Goal: Navigation & Orientation: Find specific page/section

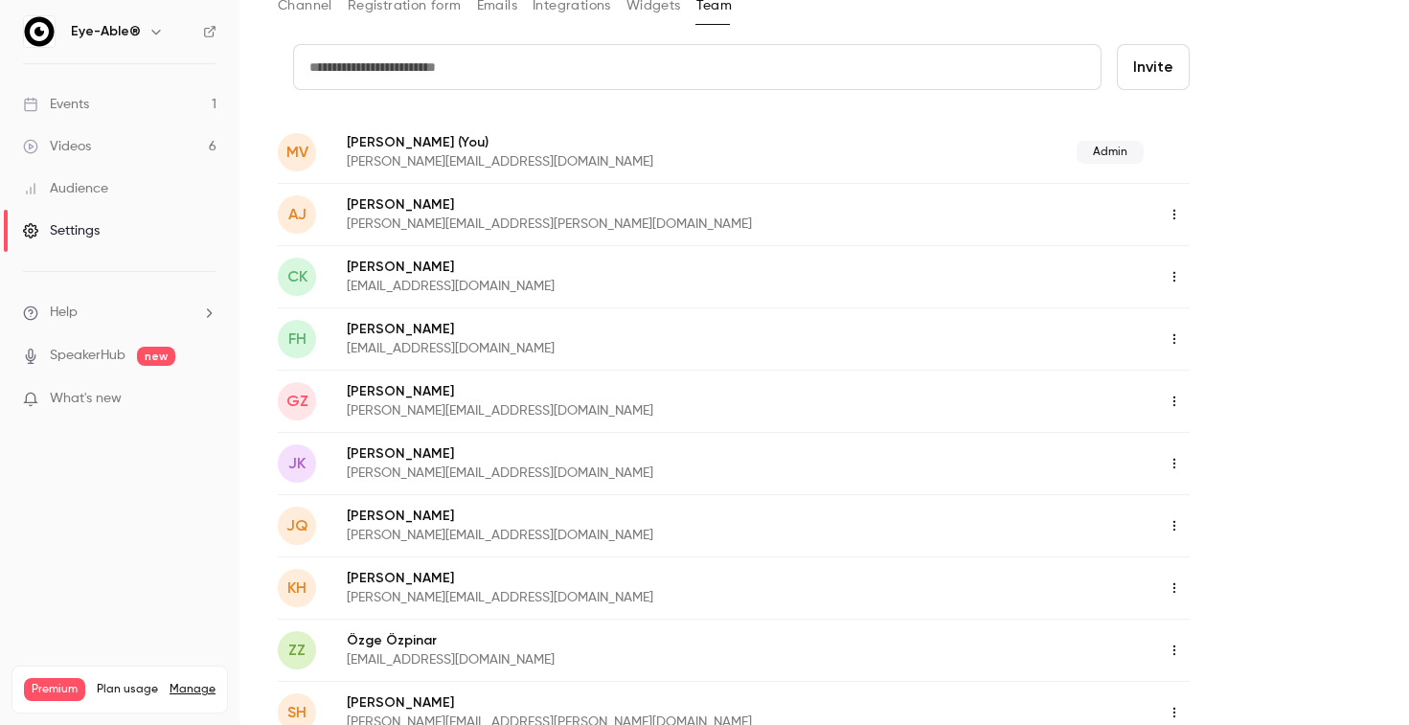
scroll to position [130, 0]
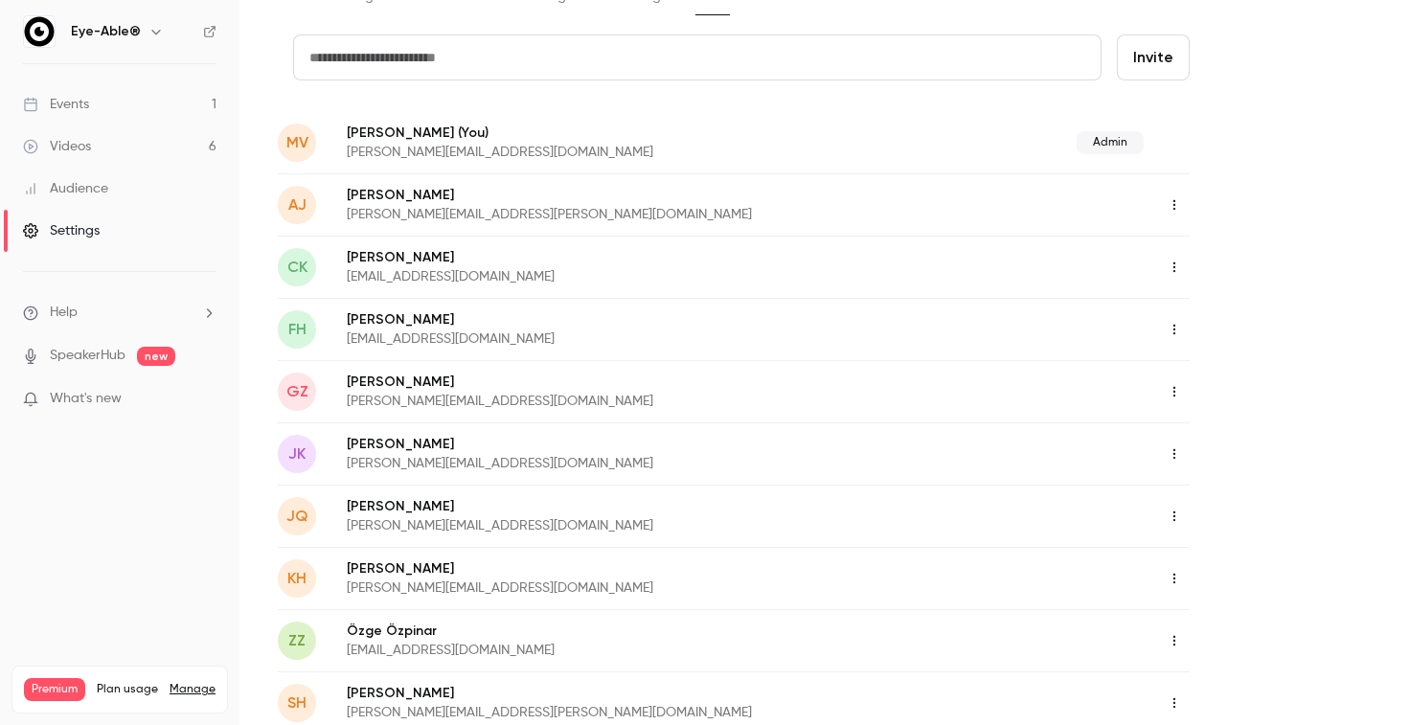
click at [1175, 452] on icon "button" at bounding box center [1173, 453] width 15 height 13
click at [1277, 503] on div "Assign admin role" at bounding box center [1279, 502] width 146 height 19
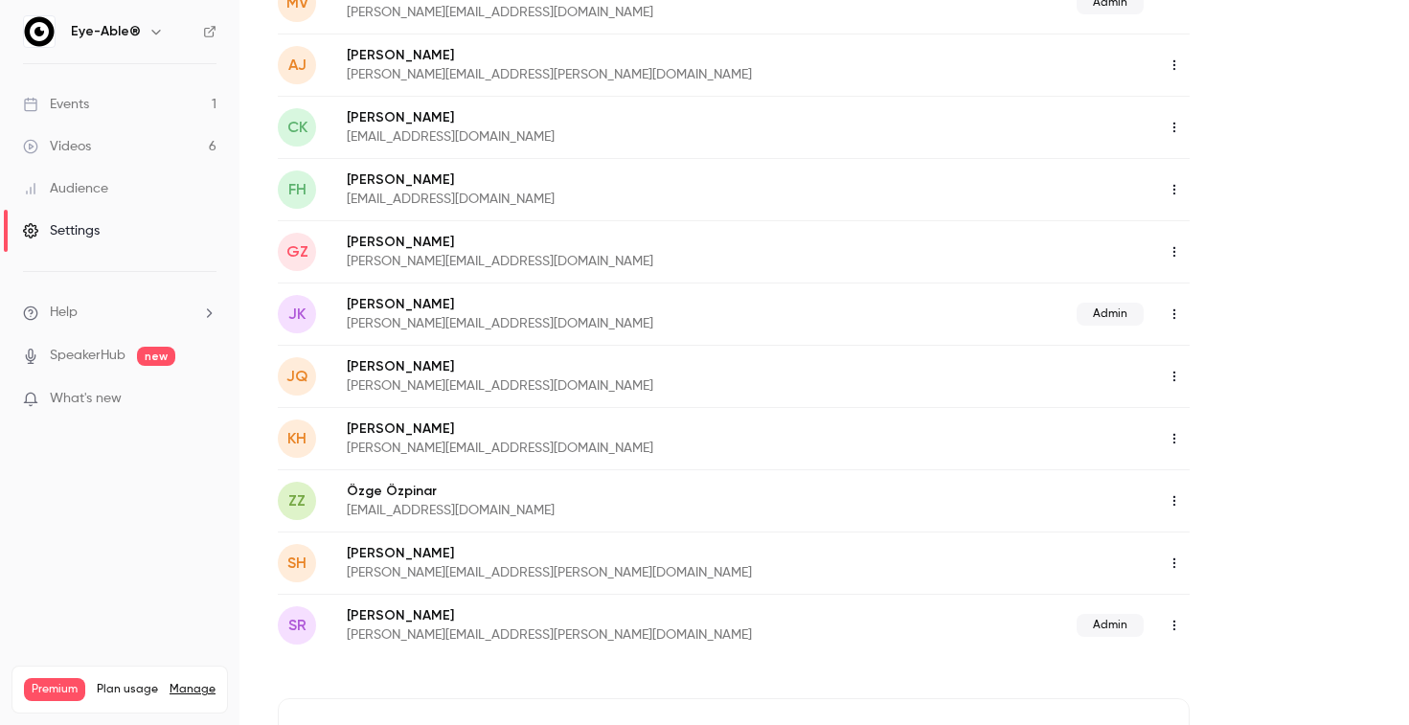
scroll to position [290, 0]
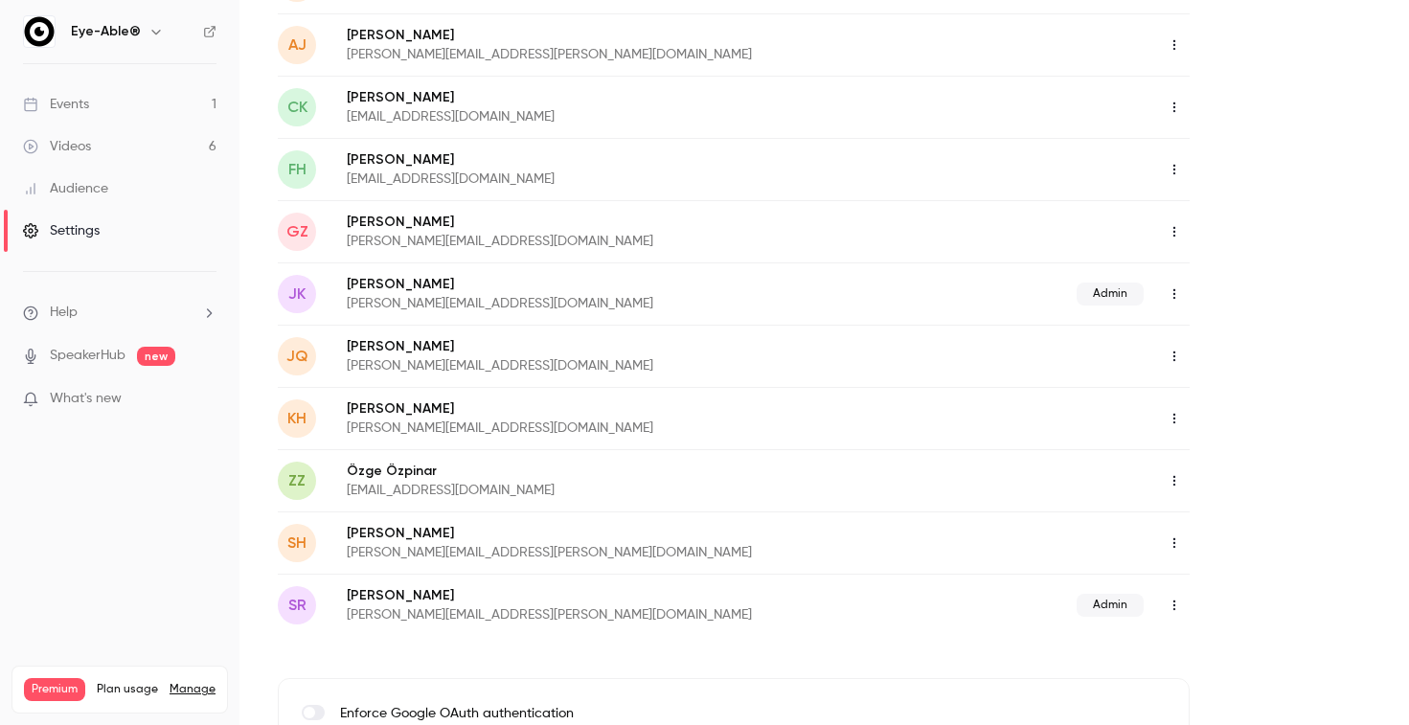
click at [72, 95] on div "Events" at bounding box center [56, 104] width 66 height 19
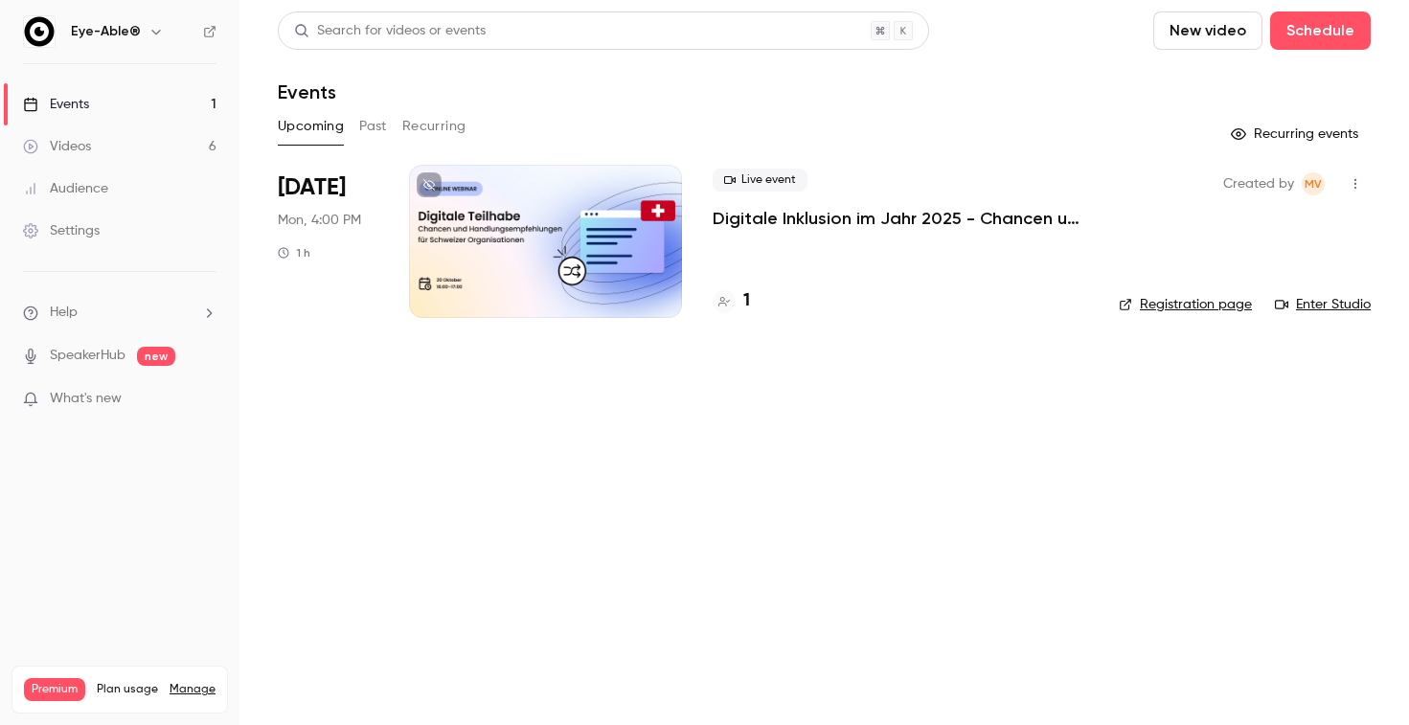
click at [139, 241] on link "Settings" at bounding box center [119, 231] width 239 height 42
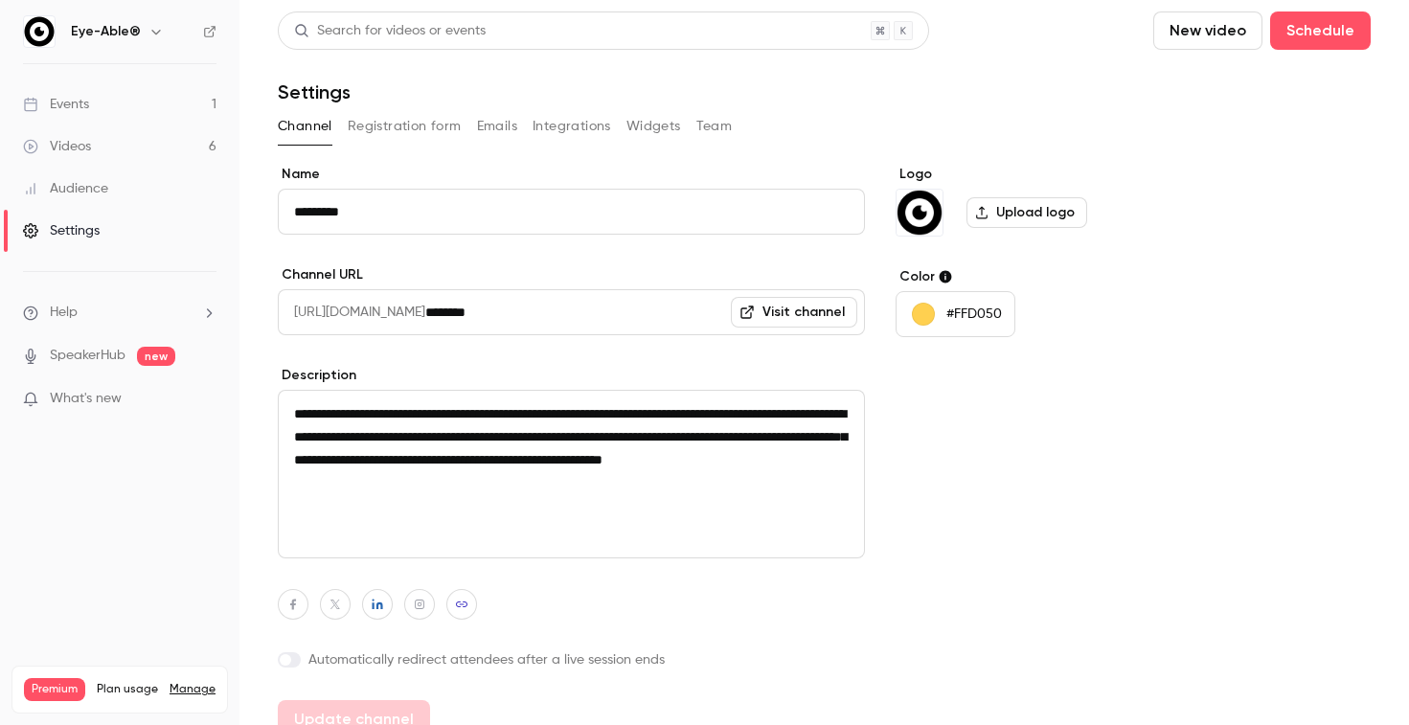
click at [90, 101] on link "Events 1" at bounding box center [119, 104] width 239 height 42
